Goal: Task Accomplishment & Management: Use online tool/utility

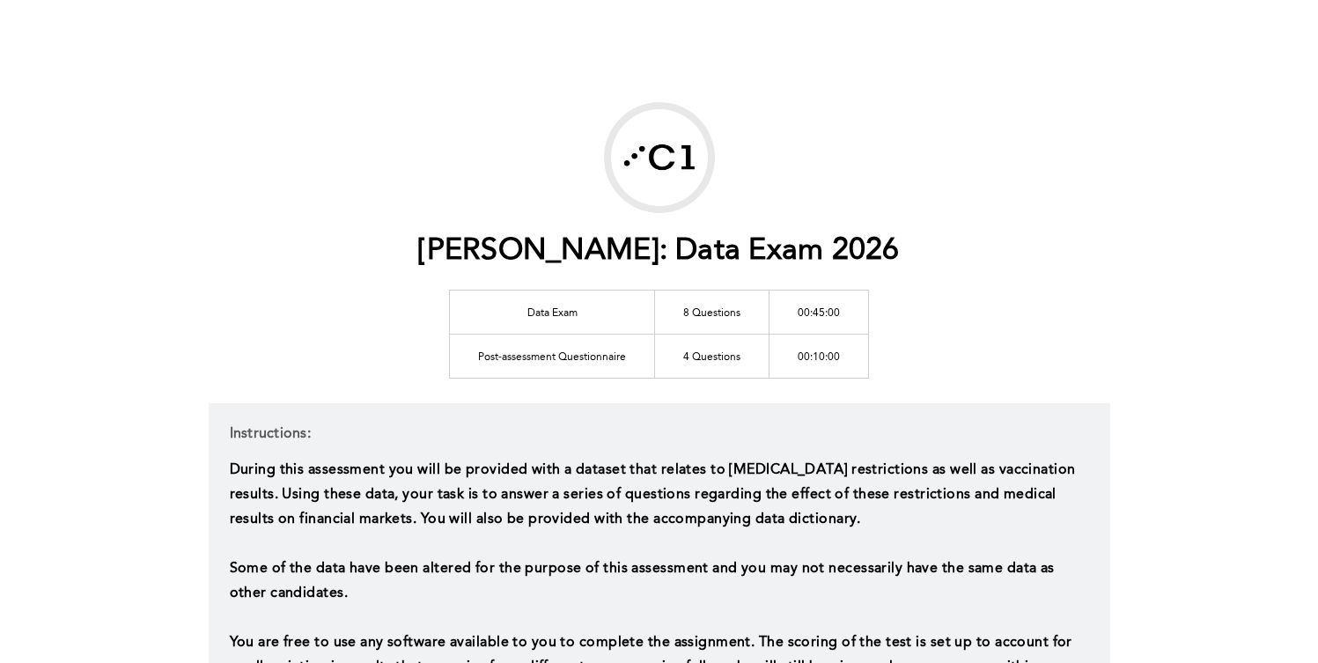
scroll to position [408, 0]
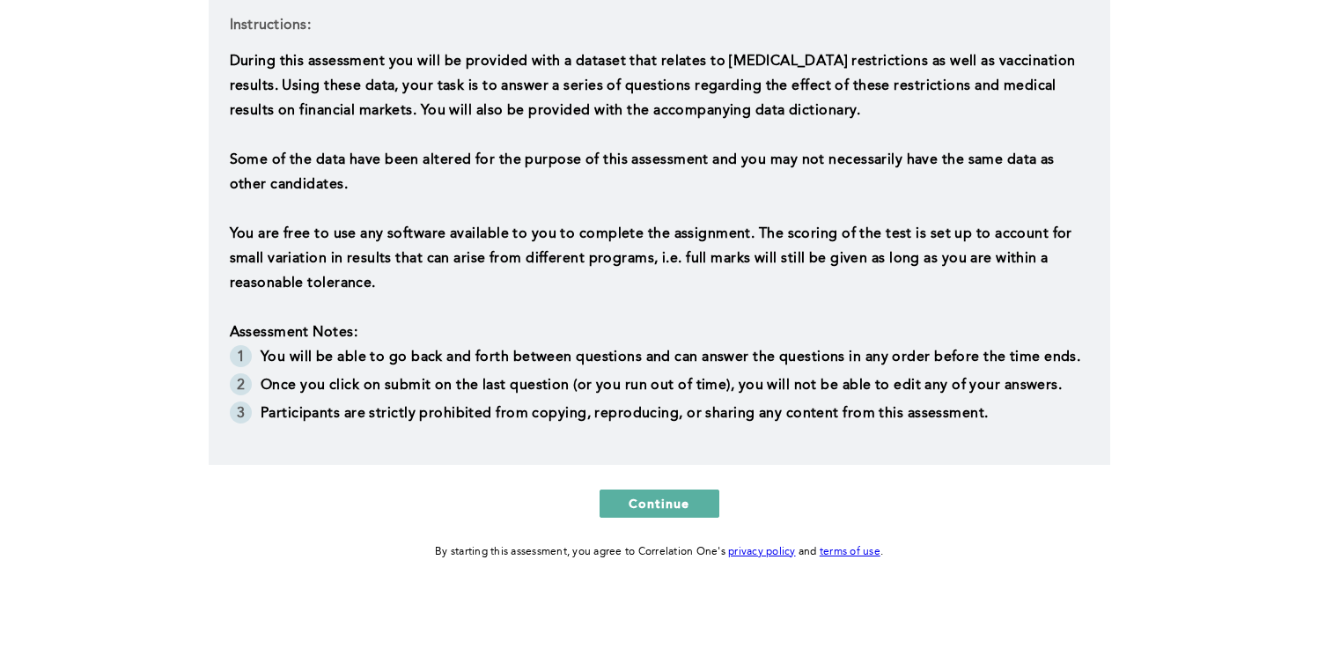
click at [457, 114] on span "During this assessment you will be provided with a dataset that relates to [MED…" at bounding box center [654, 86] width 849 height 63
